Goal: Information Seeking & Learning: Learn about a topic

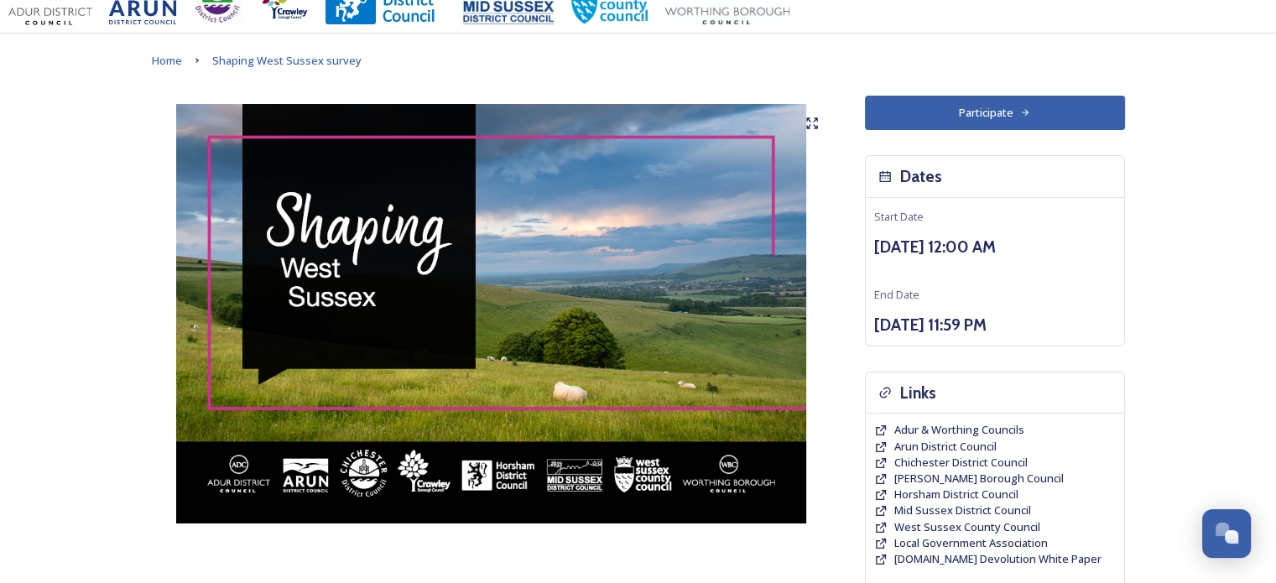
click at [281, 295] on img at bounding box center [492, 313] width 680 height 419
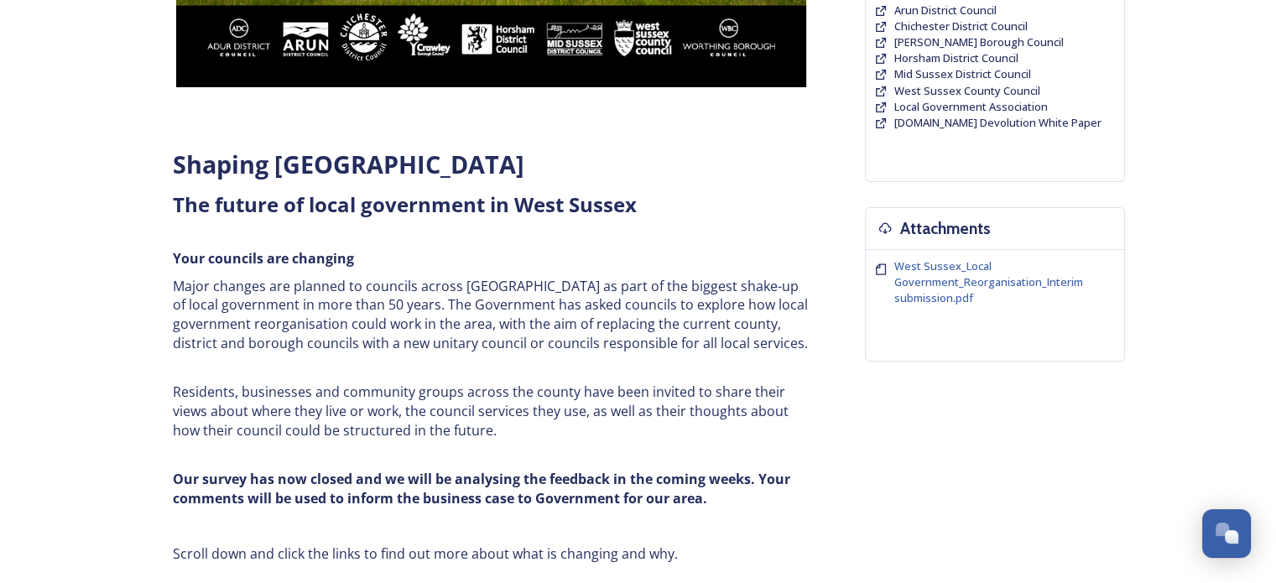
scroll to position [571, 0]
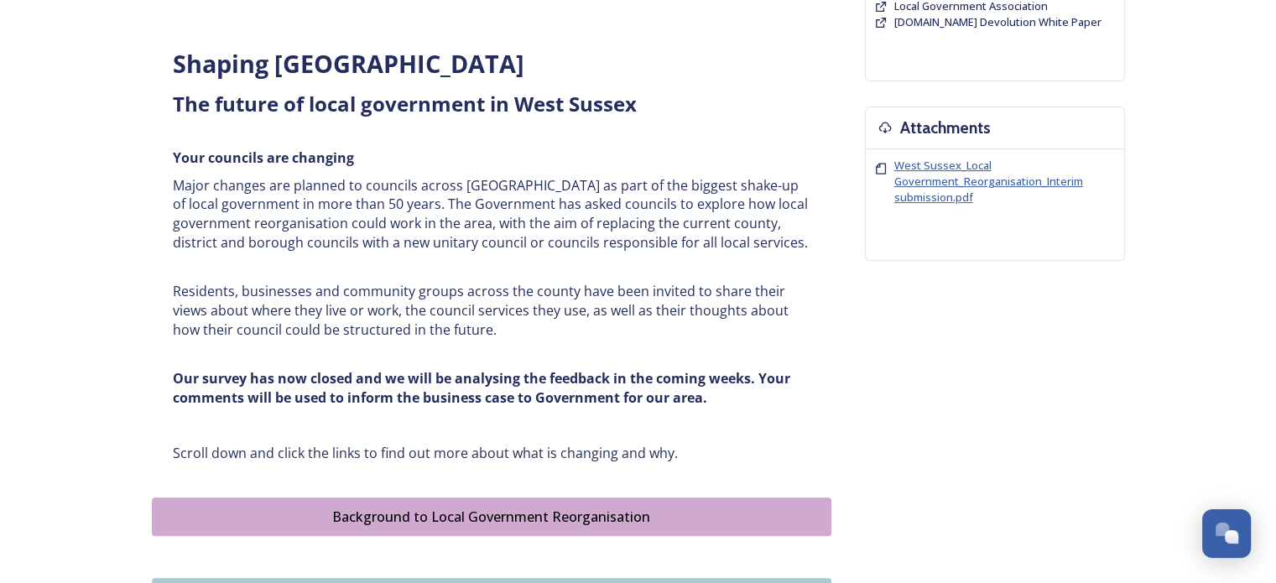
click at [933, 180] on span "West Sussex_Local Government_Reorganisation_Interim submission.pdf" at bounding box center [988, 181] width 189 height 47
click at [940, 190] on span "West Sussex_Local Government_Reorganisation_Interim submission.pdf" at bounding box center [988, 181] width 189 height 47
click at [933, 164] on span "West Sussex_Local Government_Reorganisation_Interim submission.pdf" at bounding box center [988, 181] width 189 height 47
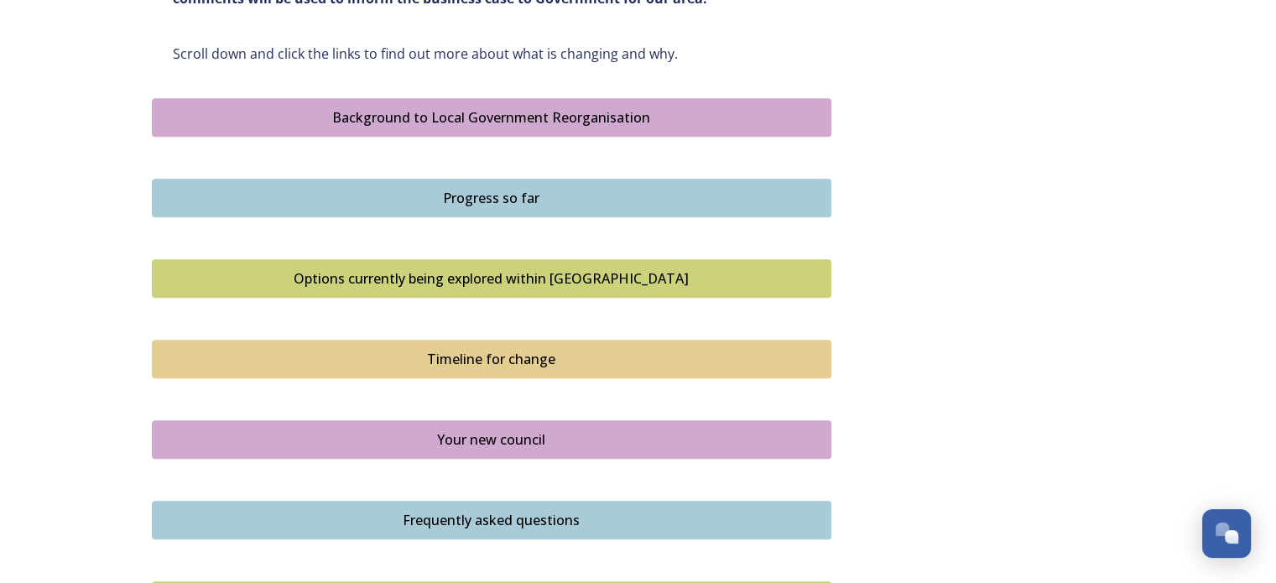
scroll to position [972, 0]
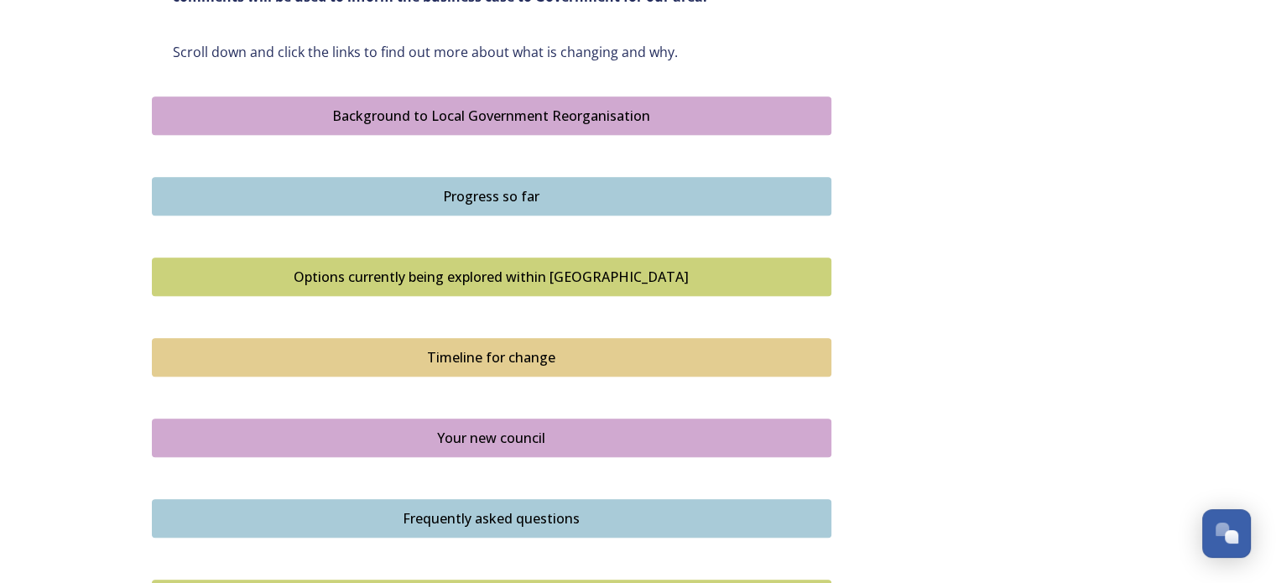
click at [478, 273] on div "Options currently being explored within [GEOGRAPHIC_DATA]" at bounding box center [491, 277] width 661 height 20
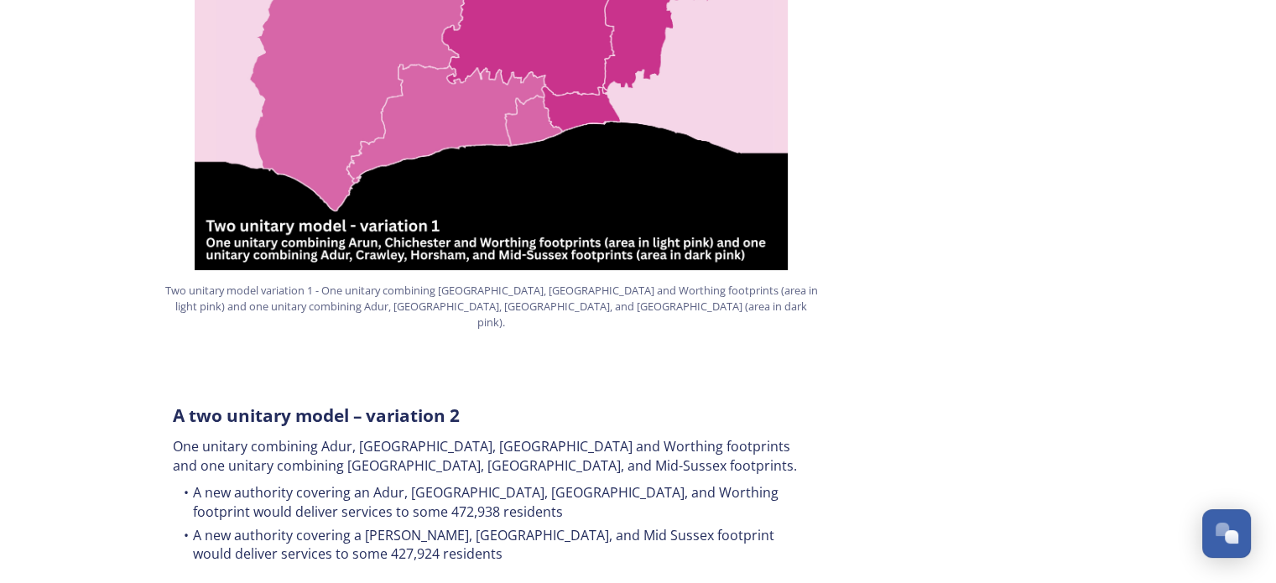
scroll to position [1309, 0]
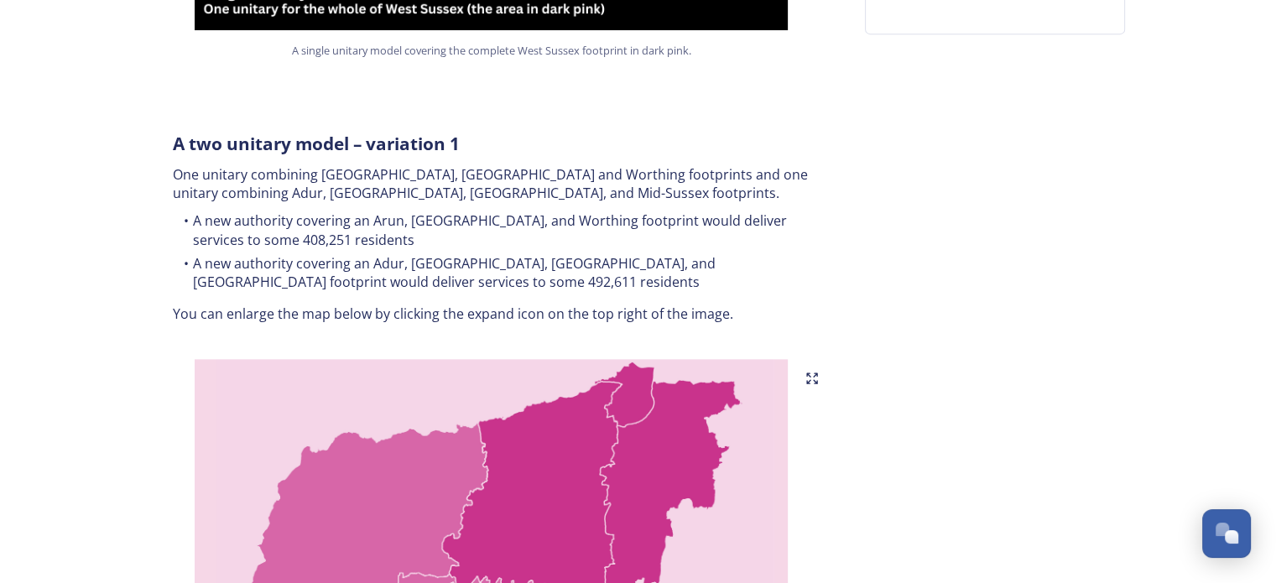
scroll to position [738, 0]
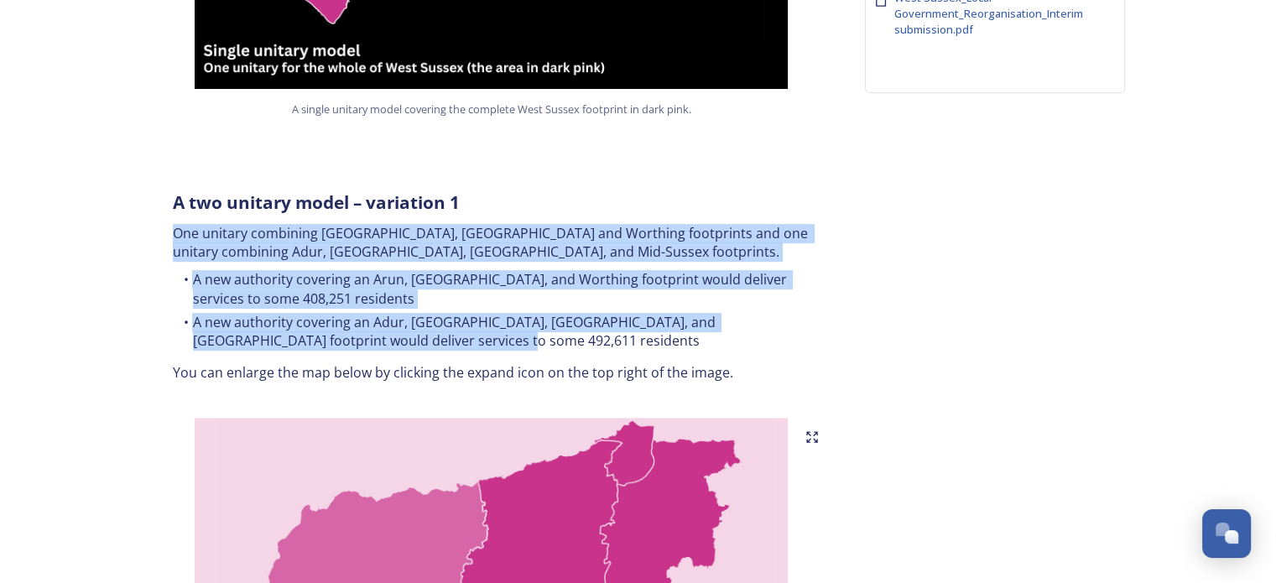
drag, startPoint x: 169, startPoint y: 211, endPoint x: 434, endPoint y: 320, distance: 286.4
click at [434, 320] on div "A two unitary model – variation 1 One unitary combining Arun, [GEOGRAPHIC_DATA]…" at bounding box center [491, 286] width 663 height 212
copy div "One unitary combining [GEOGRAPHIC_DATA], [GEOGRAPHIC_DATA] and Worthing footpri…"
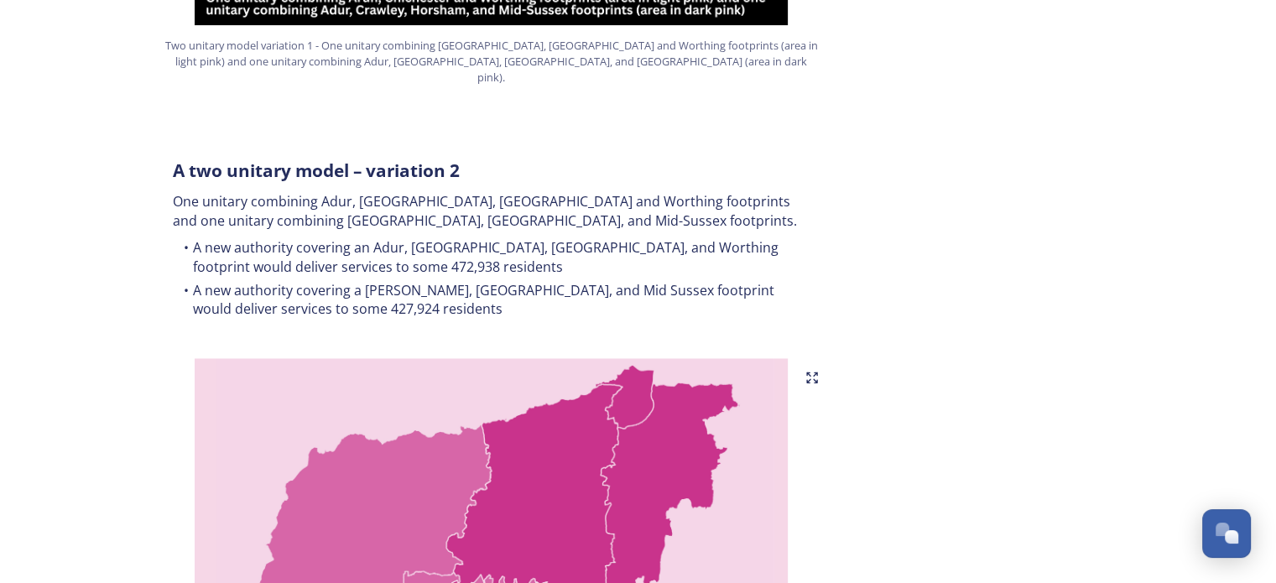
scroll to position [1577, 0]
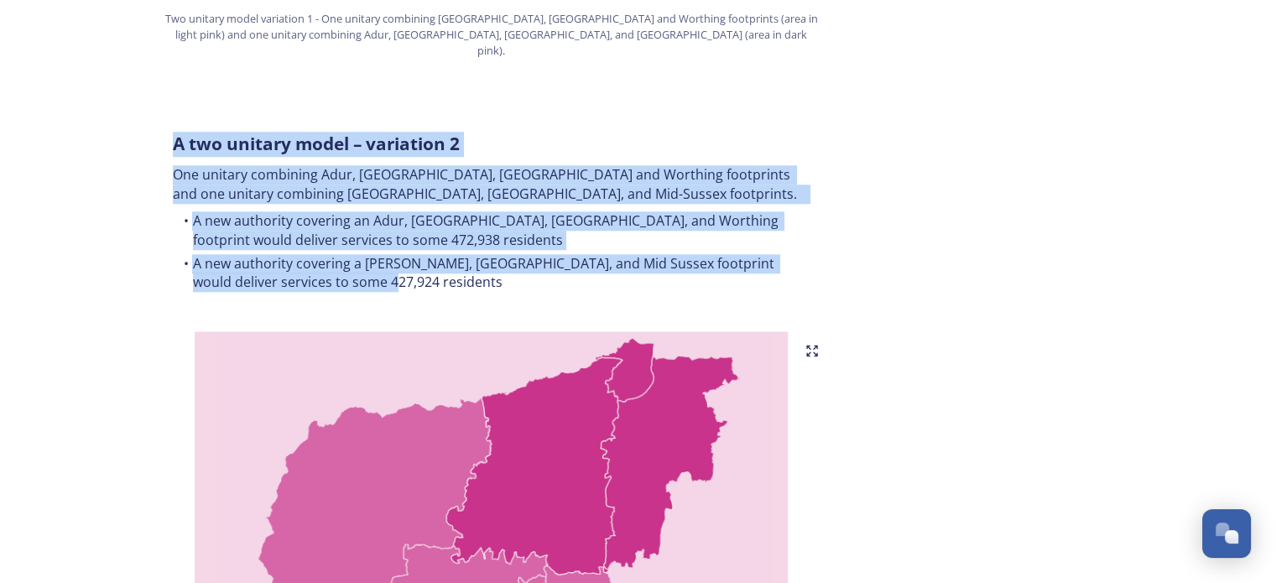
drag, startPoint x: 160, startPoint y: 104, endPoint x: 357, endPoint y: 251, distance: 245.8
click at [357, 251] on div "A two unitary model – variation 2 One unitary combining Adur, [GEOGRAPHIC_DATA]…" at bounding box center [491, 214] width 663 height 185
copy div "A two unitary model – variation 2 One unitary combining Adur, [GEOGRAPHIC_DATA]…"
click at [50, 194] on div "Home Shaping West Sussex survey Options currently being explored within [GEOGRA…" at bounding box center [638, 403] width 1276 height 3960
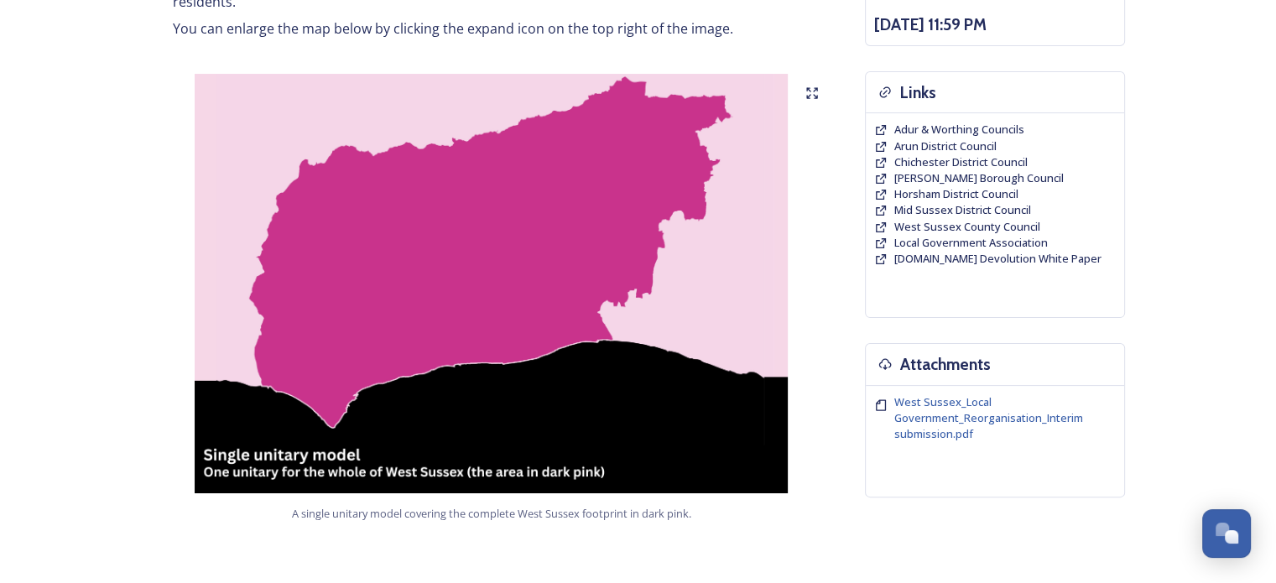
scroll to position [336, 0]
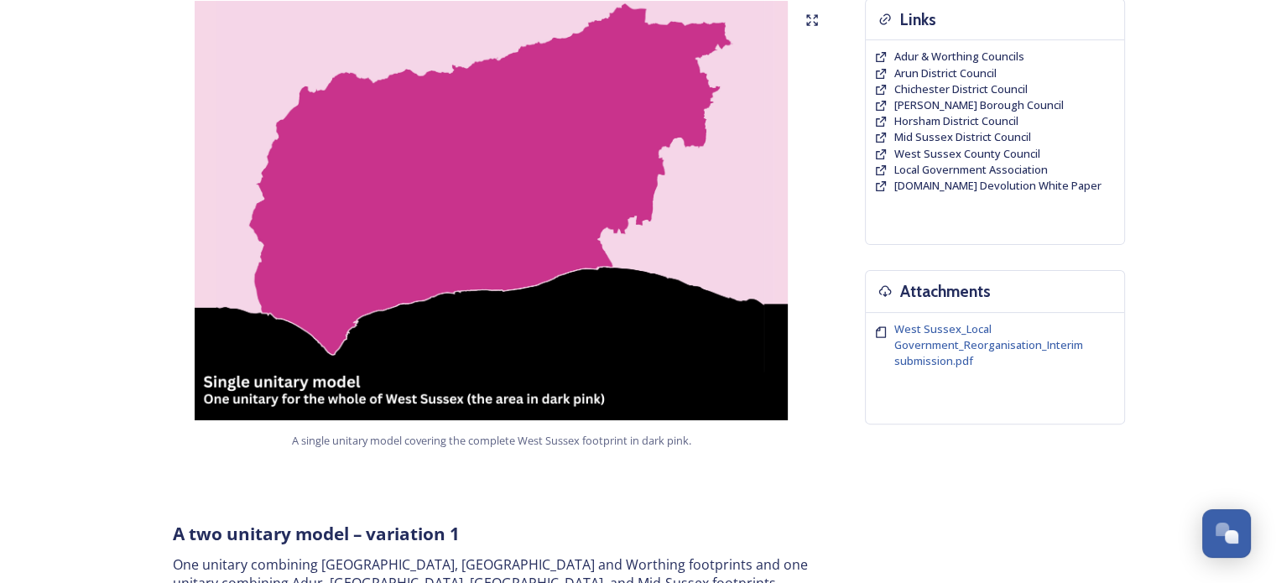
scroll to position [436, 0]
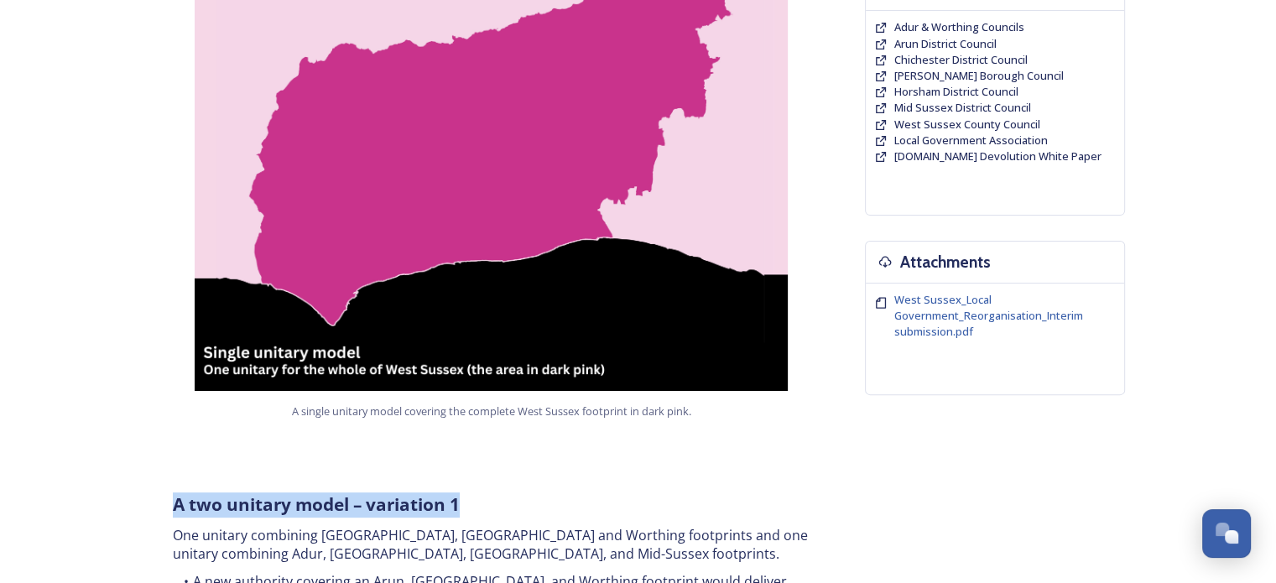
drag, startPoint x: 471, startPoint y: 479, endPoint x: 169, endPoint y: 491, distance: 302.3
click at [169, 491] on div "A two unitary model – variation 1 One unitary combining Arun, [GEOGRAPHIC_DATA]…" at bounding box center [491, 588] width 663 height 212
copy strong "A two unitary model – variation 1"
